Goal: Task Accomplishment & Management: Manage account settings

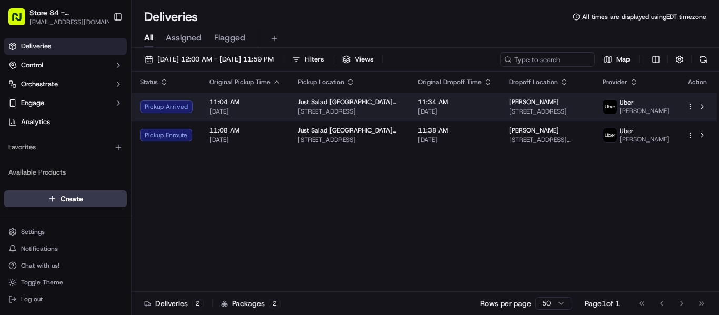
click at [548, 106] on div "HECTOR P 3918 Via Poinciana Ste 2, Greenacres, FL 33467, USA" at bounding box center [547, 107] width 77 height 18
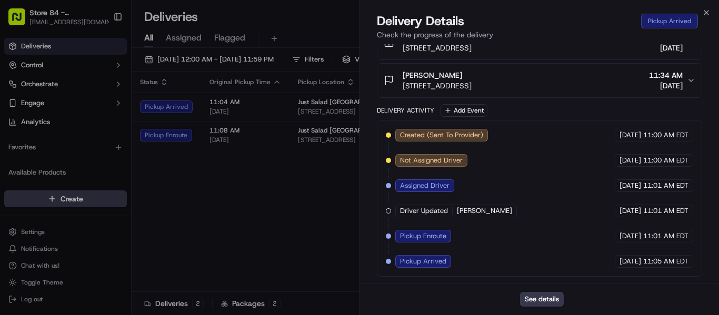
scroll to position [80, 0]
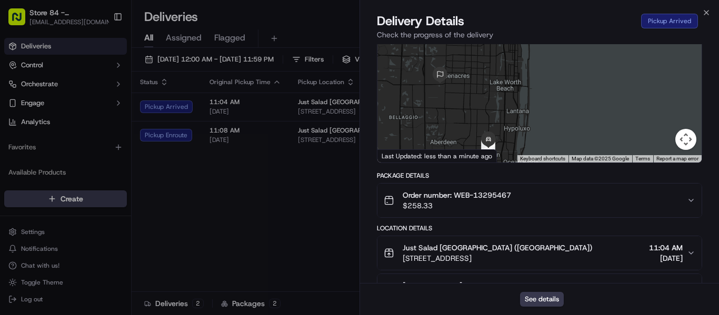
click at [688, 17] on div "Pickup Arrived" at bounding box center [669, 21] width 57 height 15
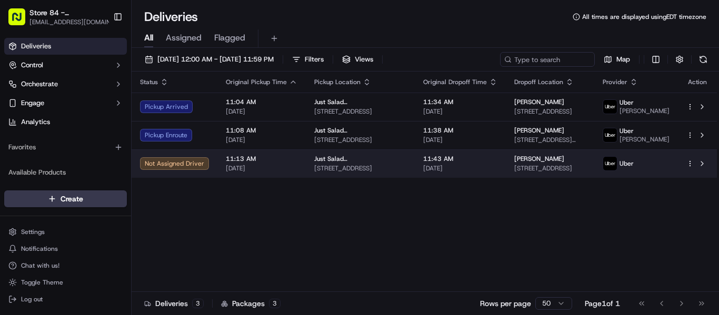
click at [521, 163] on span "HECTOR P" at bounding box center [539, 159] width 50 height 8
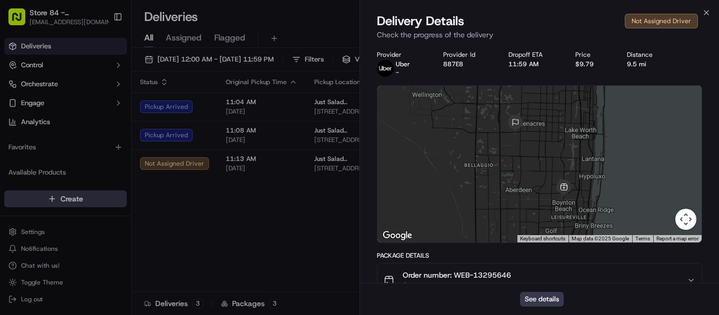
click at [662, 19] on div "Not Assigned Driver" at bounding box center [661, 21] width 73 height 15
click at [554, 287] on div "See details" at bounding box center [539, 299] width 359 height 32
click at [544, 300] on button "See details" at bounding box center [542, 299] width 44 height 15
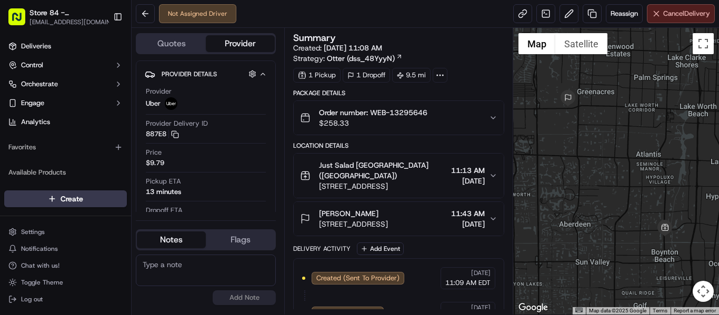
click at [672, 13] on span "Cancel Delivery" at bounding box center [686, 13] width 47 height 9
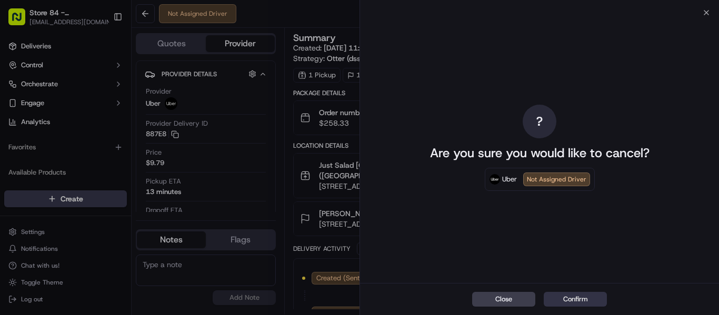
click at [564, 298] on button "Confirm" at bounding box center [575, 299] width 63 height 15
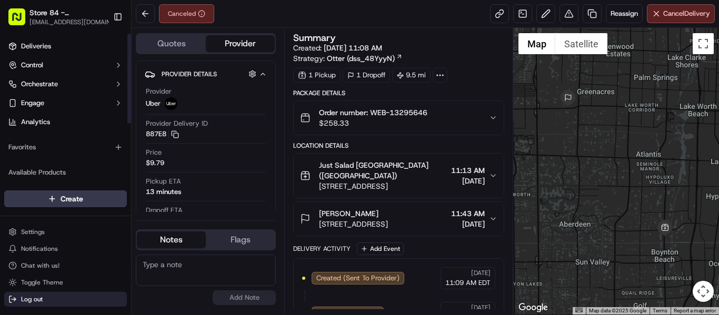
click at [30, 295] on span "Log out" at bounding box center [32, 299] width 22 height 8
